Goal: Navigation & Orientation: Find specific page/section

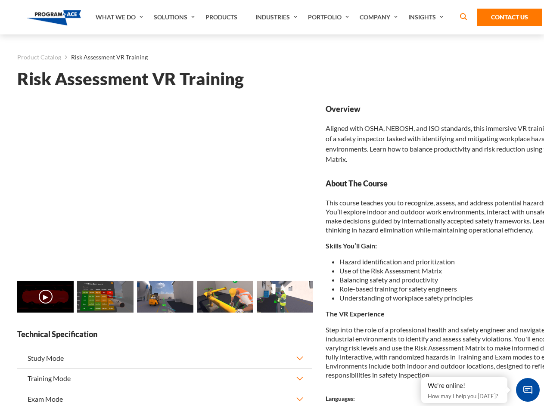
click at [175, 17] on link "Solutions" at bounding box center [175, 17] width 52 height 34
click at [0, 0] on div "AI & Computer Vision Solutions Computer Vision Quality Control AI tools for fas…" at bounding box center [0, 0] width 0 height 0
click at [0, 0] on div "AI & Computer Vision Solutions Virtual Training Solutions Virtual Tour Solution…" at bounding box center [0, 0] width 0 height 0
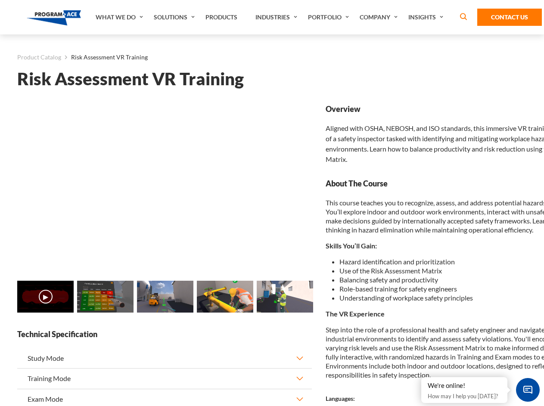
click at [0, 0] on div "AI & Computer Vision Solutions Virtual Training Solutions Virtual Tour Solution…" at bounding box center [0, 0] width 0 height 0
click at [0, 0] on div "AI & Computer Vision Solutions Computer Vision Quality Control AI tools for fas…" at bounding box center [0, 0] width 0 height 0
